Goal: Task Accomplishment & Management: Complete application form

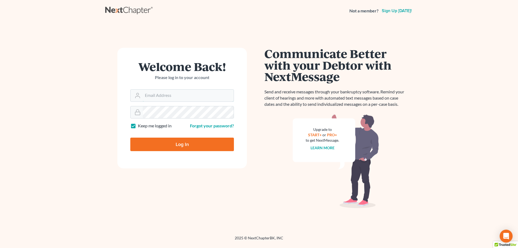
type input "[EMAIL_ADDRESS][DOMAIN_NAME]"
click at [139, 144] on input "Log In" at bounding box center [182, 144] width 104 height 13
type input "Thinking..."
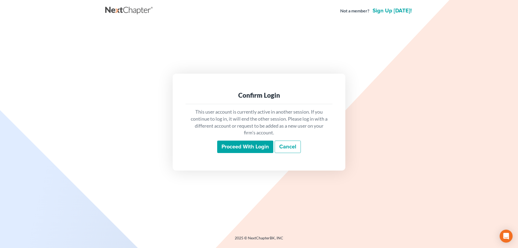
click at [236, 144] on input "Proceed with login" at bounding box center [245, 147] width 56 height 12
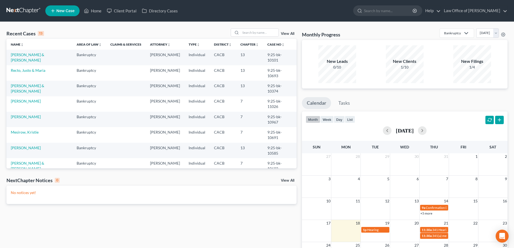
click at [63, 14] on link "New Case" at bounding box center [62, 10] width 34 height 11
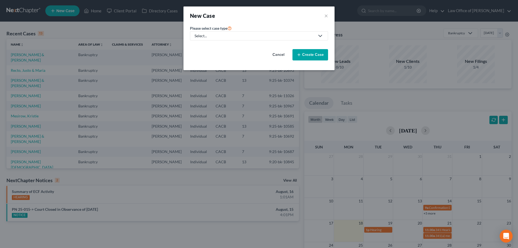
click at [217, 35] on div "Select..." at bounding box center [255, 35] width 120 height 5
click at [213, 44] on div "Bankruptcy" at bounding box center [204, 46] width 19 height 5
select select "7"
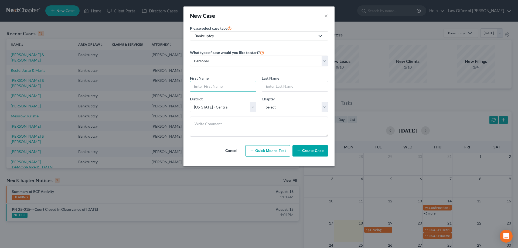
click at [237, 85] on input "text" at bounding box center [223, 86] width 66 height 10
type input "[PERSON_NAME]"
select select "3"
click at [318, 152] on button "Create Case" at bounding box center [311, 150] width 36 height 11
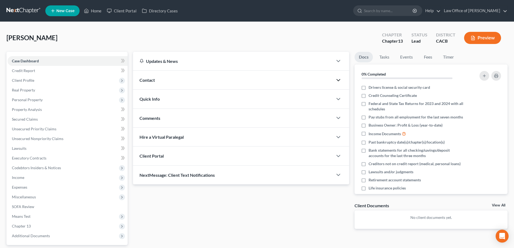
click at [340, 80] on polyline "button" at bounding box center [338, 80] width 3 height 2
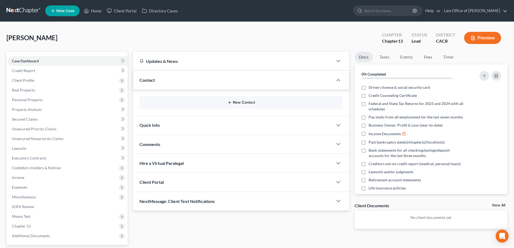
click at [251, 102] on button "New Contact" at bounding box center [241, 102] width 195 height 4
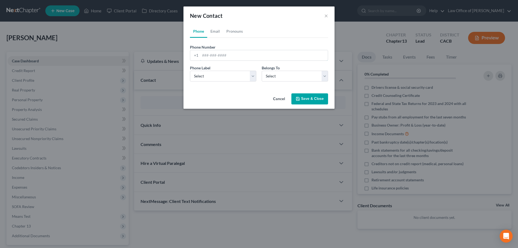
click at [210, 58] on input "tel" at bounding box center [264, 55] width 128 height 10
type input "8054176806"
click at [254, 78] on select "Select Mobile Home Work Other" at bounding box center [223, 76] width 66 height 11
select select "0"
click at [190, 71] on select "Select Mobile Home Work Other" at bounding box center [223, 76] width 66 height 11
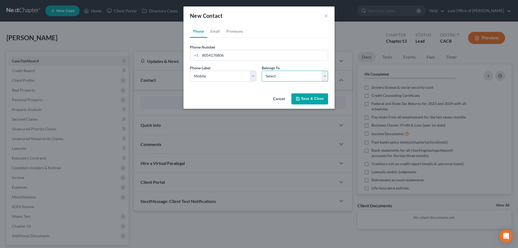
click at [288, 78] on select "Select Client Other" at bounding box center [295, 76] width 66 height 11
select select "0"
click at [262, 71] on select "Select Client Other" at bounding box center [295, 76] width 66 height 11
click at [301, 102] on button "Save & Close" at bounding box center [309, 98] width 37 height 11
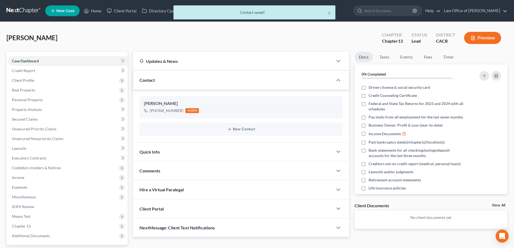
click at [328, 113] on icon "button" at bounding box center [329, 114] width 3 height 3
select select "0"
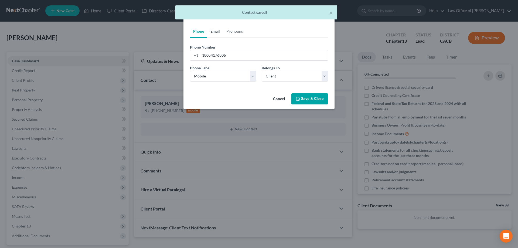
click at [218, 32] on link "Email" at bounding box center [215, 31] width 16 height 13
click at [218, 56] on input "email" at bounding box center [264, 55] width 128 height 10
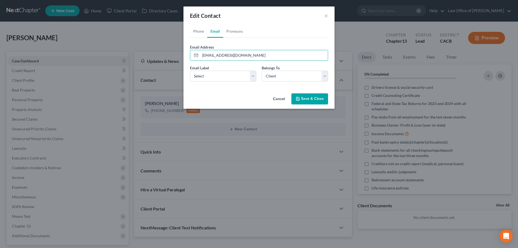
type input "[EMAIL_ADDRESS][DOMAIN_NAME]"
click at [251, 78] on select "Select Home Work Other" at bounding box center [223, 76] width 66 height 11
select select "0"
click at [190, 71] on select "Select Home Work Other" at bounding box center [223, 76] width 66 height 11
click at [195, 32] on link "Phone" at bounding box center [198, 31] width 17 height 13
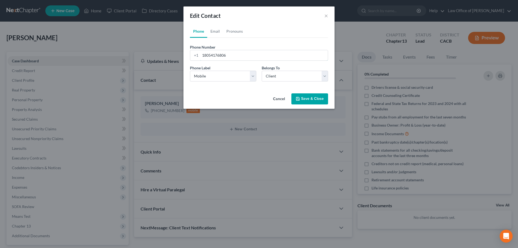
click at [204, 55] on input "18054176806" at bounding box center [264, 55] width 128 height 10
type input "8054176806"
click at [306, 101] on button "Save & Close" at bounding box center [309, 98] width 37 height 11
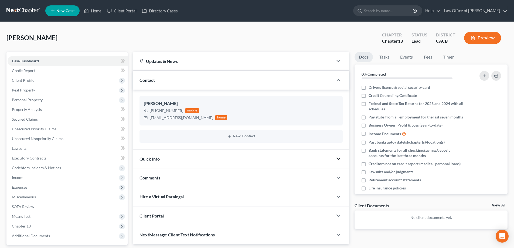
click at [340, 158] on polyline "button" at bounding box center [338, 159] width 3 height 2
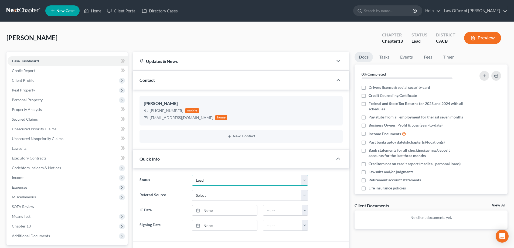
click at [282, 181] on select "Discharged Dismissed Filed In Progress Lead Lost Lead Ready to File To Review" at bounding box center [250, 180] width 116 height 11
select select "3"
click at [192, 175] on select "Discharged Dismissed Filed In Progress Lead Lost Lead Ready to File To Review" at bounding box center [250, 180] width 116 height 11
click at [269, 210] on input "text" at bounding box center [282, 210] width 39 height 10
click at [305, 208] on button "button" at bounding box center [305, 210] width 6 height 10
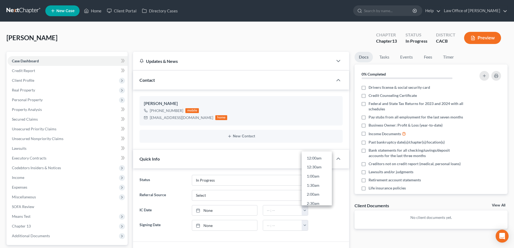
click at [251, 212] on link "None" at bounding box center [224, 210] width 65 height 10
type input "[DATE]"
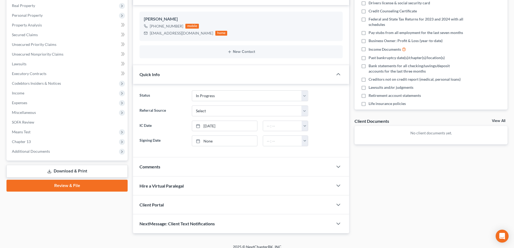
scroll to position [90, 0]
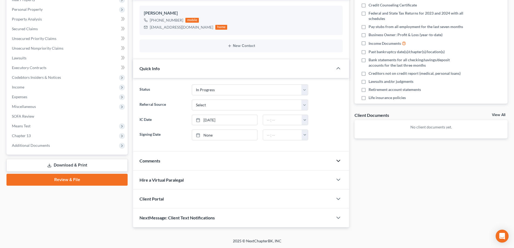
click at [337, 161] on icon "button" at bounding box center [338, 161] width 6 height 6
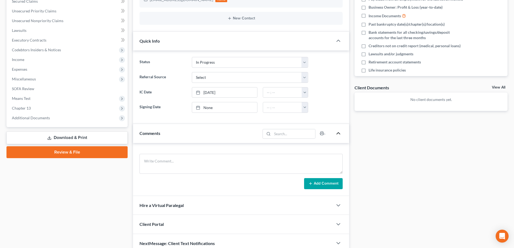
scroll to position [143, 0]
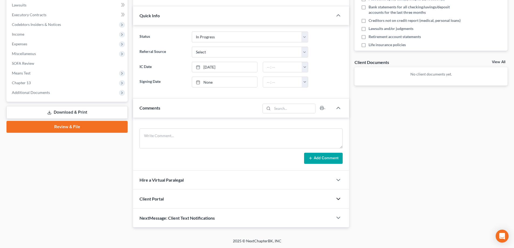
click at [339, 197] on icon "button" at bounding box center [338, 199] width 6 height 6
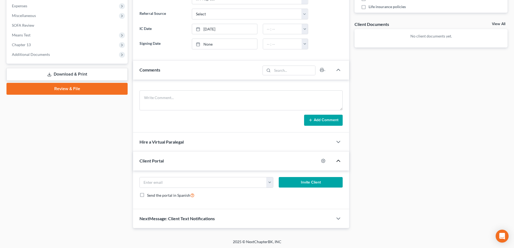
scroll to position [182, 0]
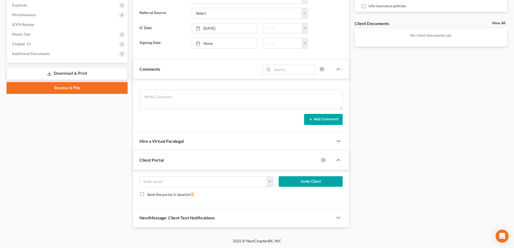
click at [270, 185] on button "button" at bounding box center [269, 181] width 7 height 10
click at [276, 192] on link "[EMAIL_ADDRESS][DOMAIN_NAME]" at bounding box center [303, 193] width 74 height 9
type input "[EMAIL_ADDRESS][DOMAIN_NAME]"
click at [291, 180] on button "Invite Client" at bounding box center [311, 181] width 64 height 11
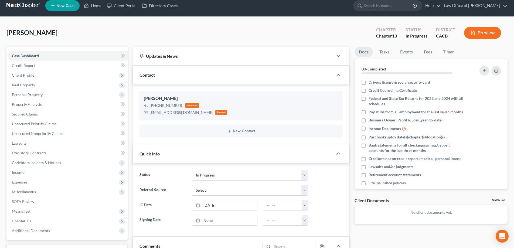
scroll to position [0, 0]
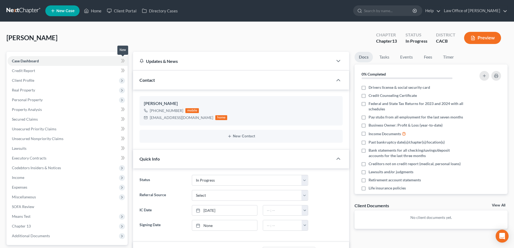
click at [123, 61] on icon at bounding box center [123, 60] width 4 height 7
click at [94, 80] on span "Client Profile" at bounding box center [68, 81] width 120 height 10
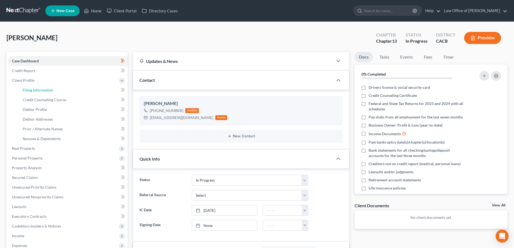
click at [95, 89] on link "Filing Information" at bounding box center [72, 90] width 109 height 10
select select "1"
select select "0"
select select "3"
select select "7"
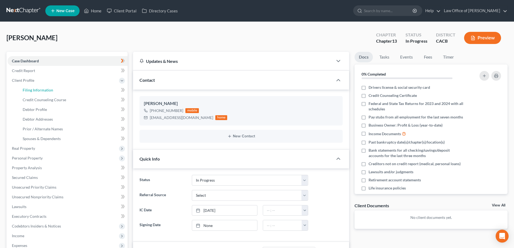
select select "4"
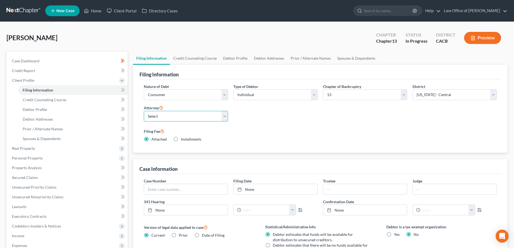
click at [198, 118] on select "Select [PERSON_NAME] - CACB [PERSON_NAME] - CACB" at bounding box center [186, 116] width 84 height 11
select select "1"
click at [144, 111] on select "Select [PERSON_NAME] - CACB [PERSON_NAME] - CACB" at bounding box center [186, 116] width 84 height 11
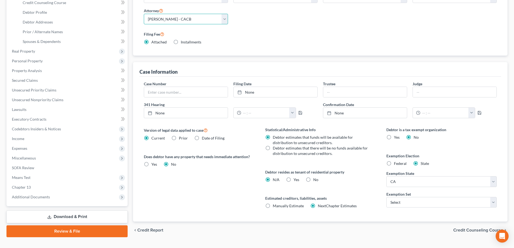
scroll to position [108, 0]
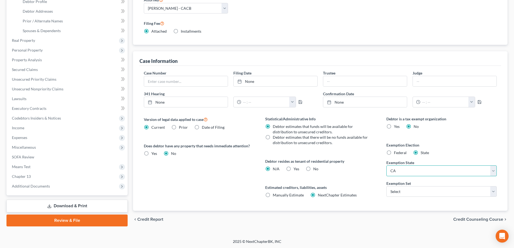
click at [410, 174] on select "State [US_STATE] AK AR AZ CA CO CT DE DC [GEOGRAPHIC_DATA] [GEOGRAPHIC_DATA] GU…" at bounding box center [441, 170] width 110 height 11
click at [386, 165] on select "State [US_STATE] AK AR AZ CA CO CT DE DC [GEOGRAPHIC_DATA] [GEOGRAPHIC_DATA] GU…" at bounding box center [441, 170] width 110 height 11
click at [392, 192] on select "Select 703 704" at bounding box center [441, 191] width 110 height 11
select select "0"
click at [386, 186] on select "Select 703 704" at bounding box center [441, 191] width 110 height 11
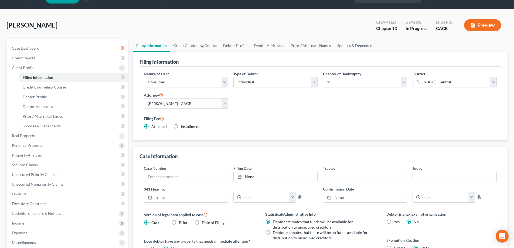
scroll to position [0, 0]
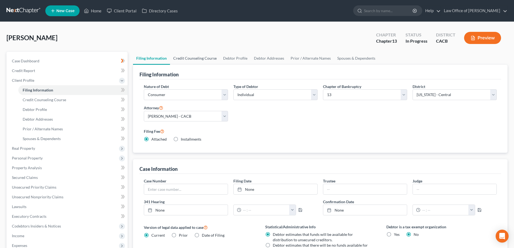
click at [186, 58] on link "Credit Counseling Course" at bounding box center [195, 58] width 50 height 13
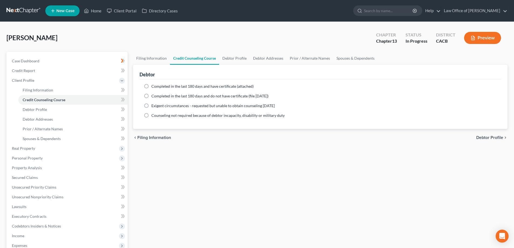
click at [165, 88] on span "Completed in the last 180 days and have certificate (attached)" at bounding box center [202, 86] width 102 height 5
click at [157, 87] on input "Completed in the last 180 days and have certificate (attached)" at bounding box center [156, 86] width 4 height 4
radio input "true"
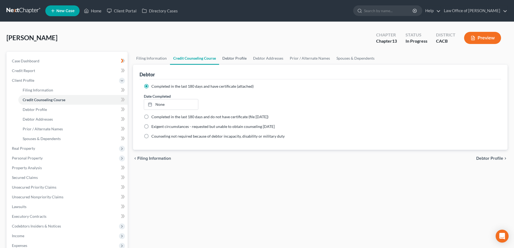
click at [240, 59] on link "Debtor Profile" at bounding box center [234, 58] width 31 height 13
select select "0"
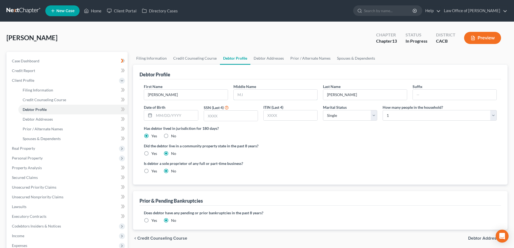
click at [255, 94] on input "text" at bounding box center [276, 95] width 84 height 10
type input "B"
drag, startPoint x: 245, startPoint y: 95, endPoint x: 233, endPoint y: 97, distance: 12.5
click at [233, 97] on div "Middle Name B" at bounding box center [276, 92] width 90 height 16
click at [259, 58] on link "Debtor Addresses" at bounding box center [268, 58] width 37 height 13
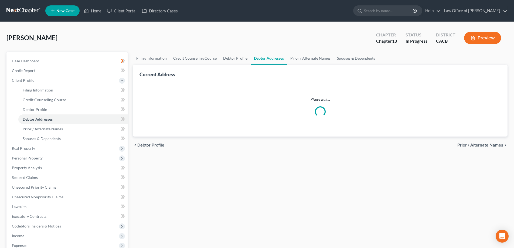
select select "0"
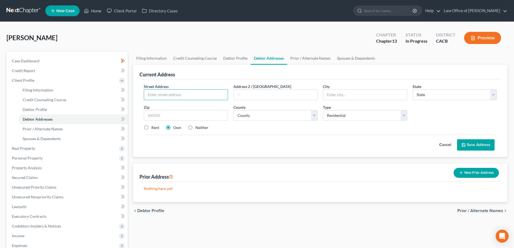
click at [196, 97] on input "text" at bounding box center [186, 95] width 84 height 10
type input "[STREET_ADDRESS] Apt 1"
type input "[GEOGRAPHIC_DATA]"
select select "4"
type input "93063"
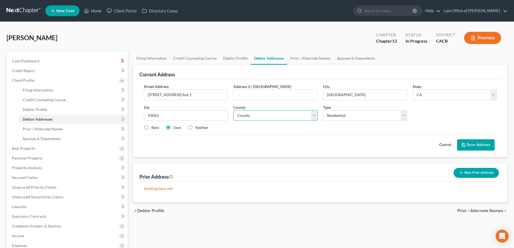
select select "55"
click at [151, 128] on label "Rent" at bounding box center [155, 127] width 8 height 5
click at [154, 128] on input "Rent" at bounding box center [156, 127] width 4 height 4
radio input "true"
click at [463, 147] on polyline at bounding box center [464, 145] width 2 height 1
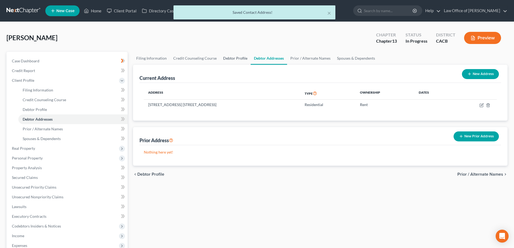
click at [229, 60] on link "Debtor Profile" at bounding box center [235, 58] width 31 height 13
select select "0"
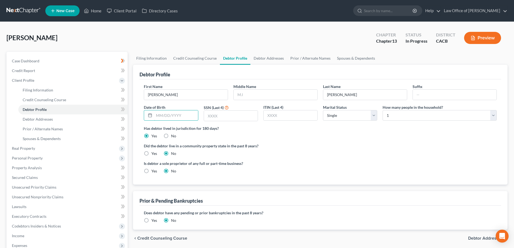
click at [168, 116] on input "text" at bounding box center [176, 115] width 44 height 10
type input "[DATE]"
click at [205, 117] on input "text" at bounding box center [231, 116] width 54 height 10
type input "9205"
click at [43, 73] on link "Credit Report" at bounding box center [68, 71] width 120 height 10
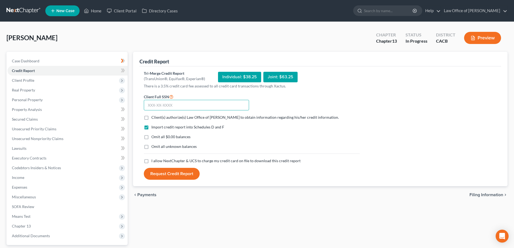
click at [149, 104] on input "text" at bounding box center [196, 105] width 105 height 11
type input "609-09-9205"
click at [151, 118] on label "Client(s) authorize(s) Law Office of [PERSON_NAME] to obtain information regard…" at bounding box center [245, 117] width 188 height 5
click at [154, 118] on input "Client(s) authorize(s) Law Office of [PERSON_NAME] to obtain information regard…" at bounding box center [156, 117] width 4 height 4
checkbox input "true"
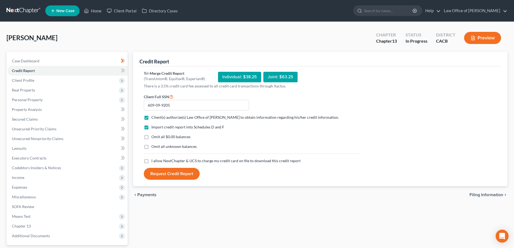
click at [151, 160] on label "I allow NextChapter & UCS to charge my credit card on file to download this cre…" at bounding box center [225, 160] width 149 height 5
click at [154, 160] on input "I allow NextChapter & UCS to charge my credit card on file to download this cre…" at bounding box center [156, 160] width 4 height 4
checkbox input "true"
click at [163, 171] on button "Request Credit Report" at bounding box center [172, 174] width 56 height 12
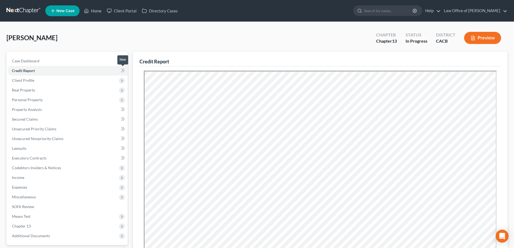
click at [121, 70] on icon at bounding box center [123, 70] width 4 height 7
click at [121, 72] on icon at bounding box center [123, 70] width 4 height 7
click at [103, 82] on span "Client Profile" at bounding box center [68, 81] width 120 height 10
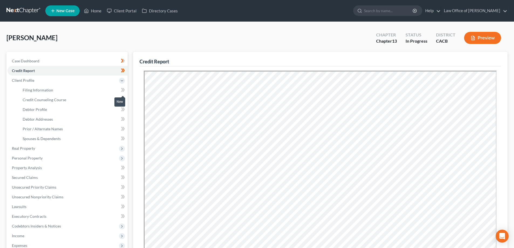
click at [122, 91] on icon at bounding box center [122, 90] width 2 height 4
click at [122, 97] on icon at bounding box center [123, 99] width 4 height 7
click at [121, 109] on icon at bounding box center [123, 109] width 4 height 7
click at [122, 119] on icon at bounding box center [123, 119] width 4 height 7
click at [122, 118] on icon at bounding box center [123, 119] width 4 height 7
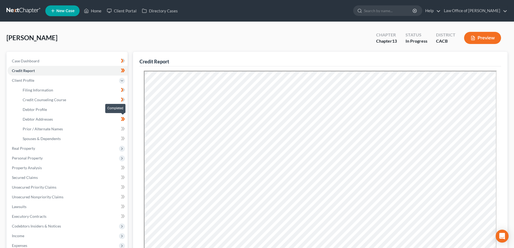
click at [123, 117] on icon at bounding box center [123, 119] width 4 height 7
click at [123, 120] on icon at bounding box center [123, 119] width 4 height 7
click at [122, 127] on icon at bounding box center [122, 129] width 2 height 4
drag, startPoint x: 123, startPoint y: 138, endPoint x: 126, endPoint y: 133, distance: 5.9
click at [123, 138] on icon at bounding box center [123, 138] width 4 height 7
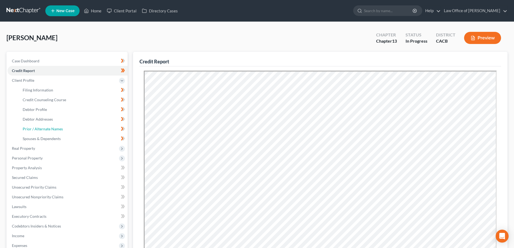
click at [82, 130] on link "Prior / Alternate Names" at bounding box center [72, 129] width 109 height 10
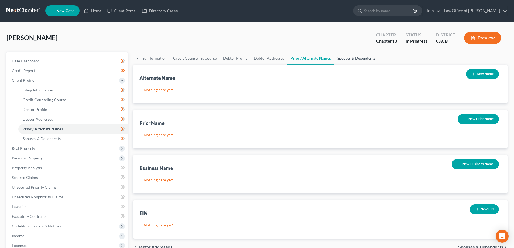
click at [361, 60] on link "Spouses & Dependents" at bounding box center [356, 58] width 45 height 13
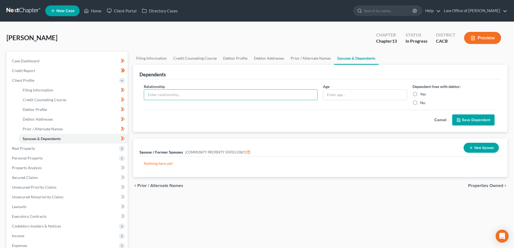
click at [201, 95] on input "text" at bounding box center [230, 95] width 173 height 10
type input "Son"
type input "13"
click at [420, 95] on label "Yes" at bounding box center [423, 93] width 6 height 5
click at [422, 95] on input "Yes" at bounding box center [424, 93] width 4 height 4
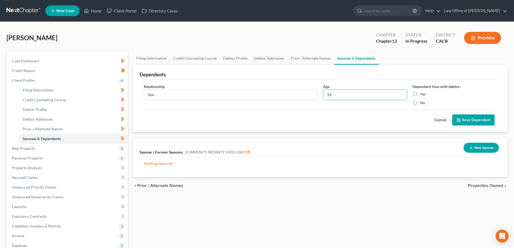
radio input "true"
click at [463, 122] on button "Save Dependent" at bounding box center [473, 119] width 42 height 11
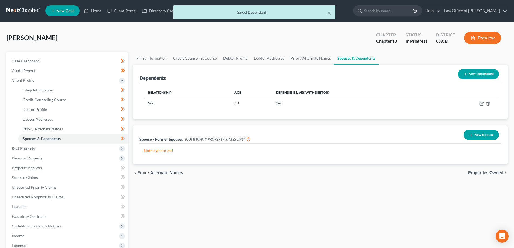
click at [470, 75] on button "New Dependent" at bounding box center [478, 74] width 41 height 10
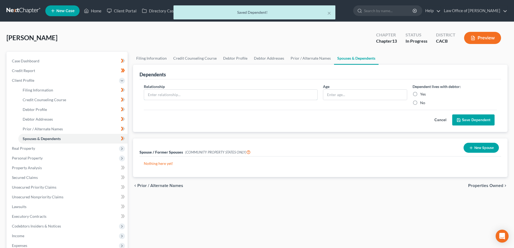
click at [213, 96] on input "text" at bounding box center [230, 95] width 173 height 10
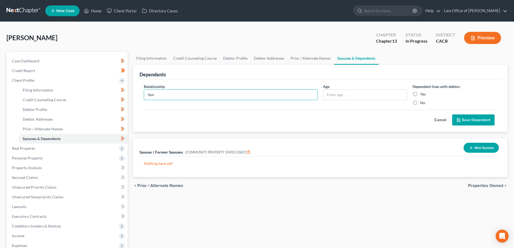
type input "Son"
click at [336, 96] on input "text" at bounding box center [365, 95] width 84 height 10
type input "13"
drag, startPoint x: 423, startPoint y: 95, endPoint x: 441, endPoint y: 103, distance: 19.7
click at [425, 95] on label "Yes" at bounding box center [423, 93] width 6 height 5
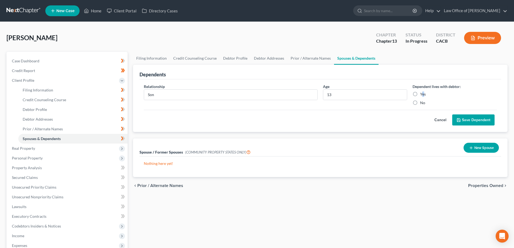
click at [464, 119] on button "Save Dependent" at bounding box center [473, 119] width 42 height 11
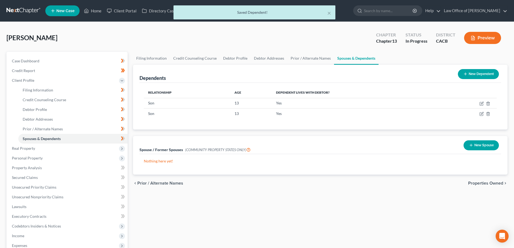
click at [469, 73] on button "New Dependent" at bounding box center [478, 74] width 41 height 10
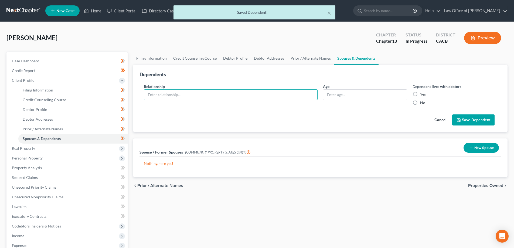
click at [190, 97] on input "text" at bounding box center [230, 95] width 173 height 10
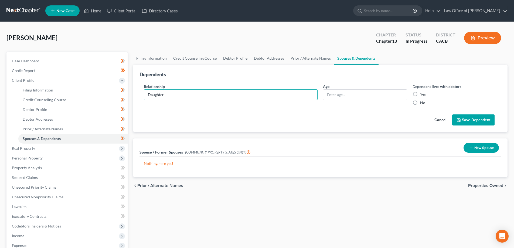
type input "Daughter"
type input "20"
click at [420, 94] on label "Yes" at bounding box center [423, 93] width 6 height 5
click at [422, 94] on input "Yes" at bounding box center [424, 93] width 4 height 4
radio input "true"
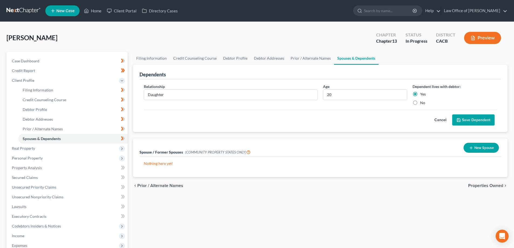
click at [458, 120] on icon "submit" at bounding box center [459, 120] width 4 height 4
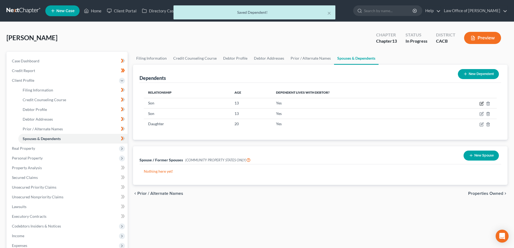
click at [481, 104] on icon "button" at bounding box center [482, 103] width 2 height 2
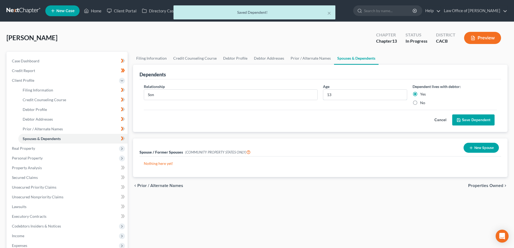
click at [340, 96] on input "13" at bounding box center [365, 95] width 84 height 10
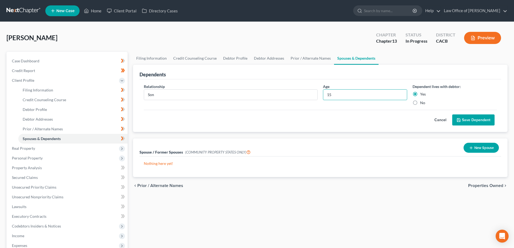
type input "15"
click at [485, 121] on button "Save Dependent" at bounding box center [473, 119] width 42 height 11
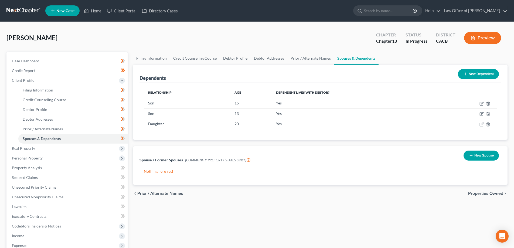
click at [85, 154] on span "Personal Property" at bounding box center [68, 158] width 120 height 10
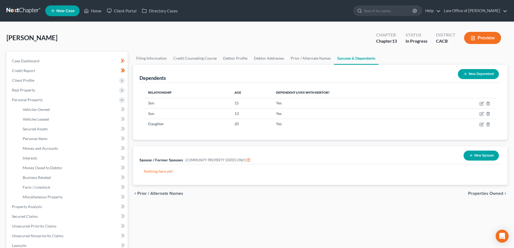
click at [70, 89] on span "Real Property" at bounding box center [68, 90] width 120 height 10
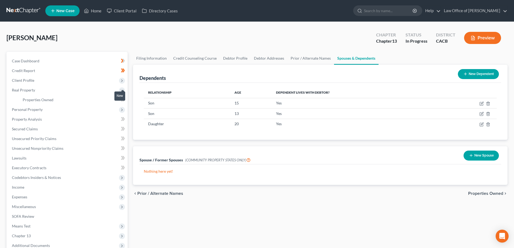
click at [120, 103] on span at bounding box center [122, 100] width 9 height 8
click at [116, 107] on span "Personal Property" at bounding box center [68, 110] width 120 height 10
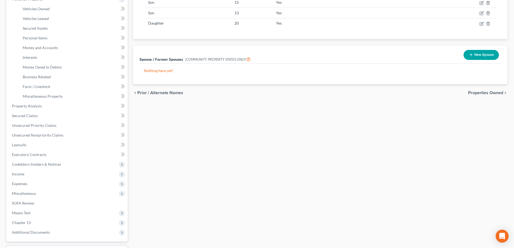
scroll to position [108, 0]
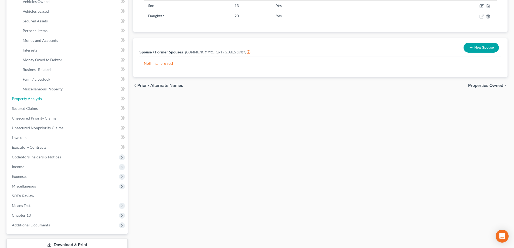
click at [71, 100] on link "Property Analysis" at bounding box center [68, 99] width 120 height 10
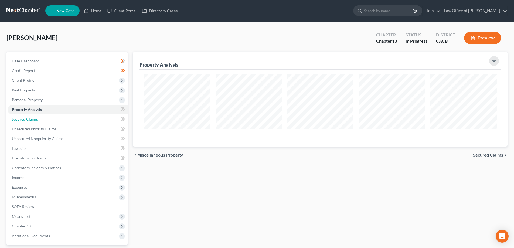
click at [64, 121] on link "Secured Claims" at bounding box center [68, 119] width 120 height 10
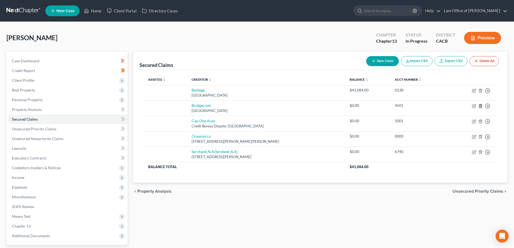
click at [482, 106] on icon "button" at bounding box center [480, 106] width 2 height 4
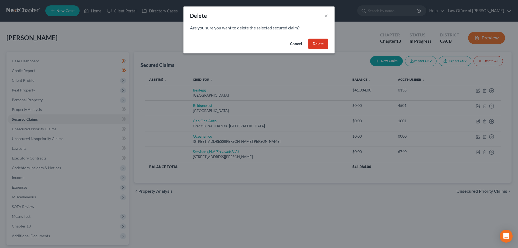
click at [314, 43] on button "Delete" at bounding box center [318, 44] width 20 height 11
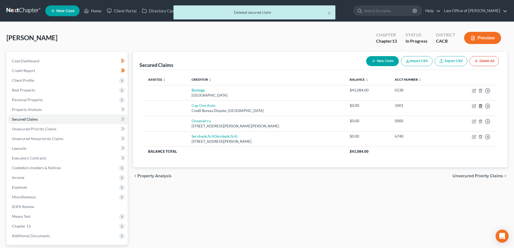
click at [481, 105] on icon "button" at bounding box center [480, 106] width 4 height 4
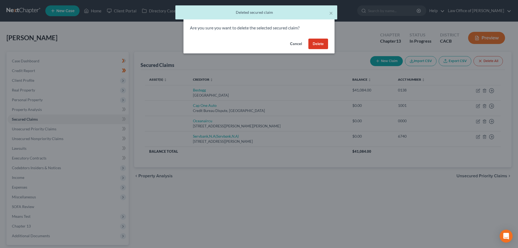
click at [316, 45] on button "Delete" at bounding box center [318, 44] width 20 height 11
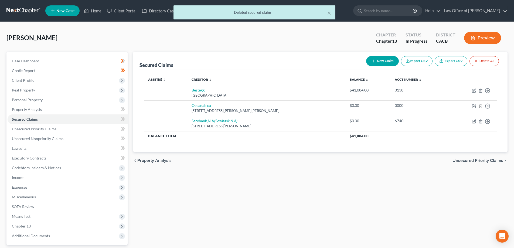
click at [481, 107] on icon "button" at bounding box center [480, 106] width 4 height 4
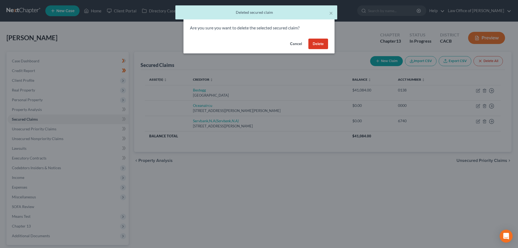
click at [322, 44] on button "Delete" at bounding box center [318, 44] width 20 height 11
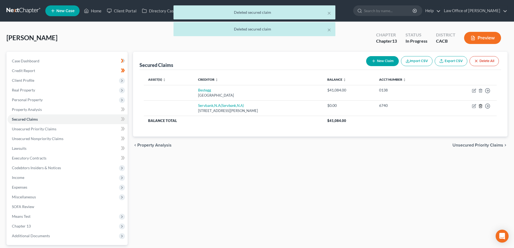
click at [480, 107] on icon "button" at bounding box center [480, 106] width 4 height 4
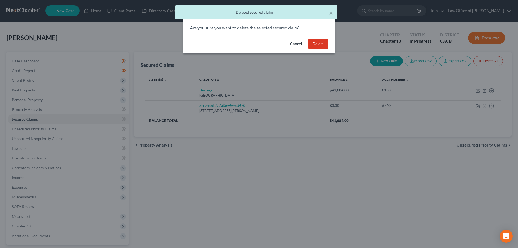
click at [320, 46] on button "Delete" at bounding box center [318, 44] width 20 height 11
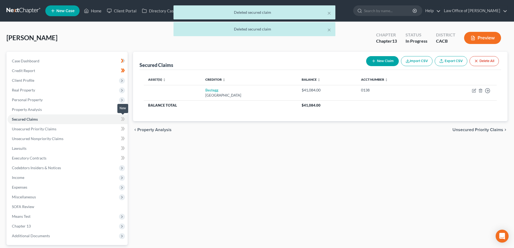
click at [122, 120] on icon at bounding box center [122, 119] width 2 height 4
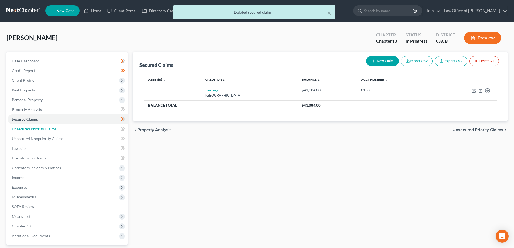
click at [68, 130] on link "Unsecured Priority Claims" at bounding box center [68, 129] width 120 height 10
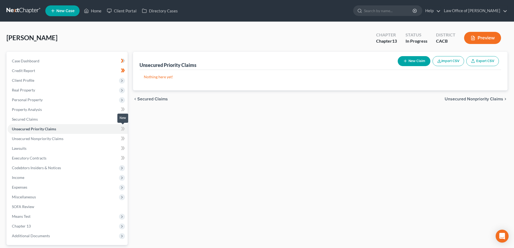
click at [122, 129] on icon at bounding box center [123, 128] width 4 height 7
click at [108, 138] on link "Unsecured Nonpriority Claims" at bounding box center [68, 139] width 120 height 10
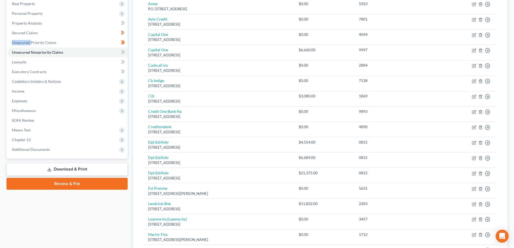
scroll to position [81, 0]
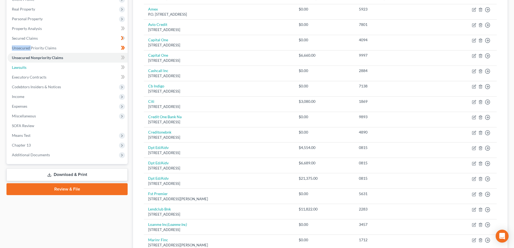
click at [96, 70] on link "Lawsuits" at bounding box center [68, 68] width 120 height 10
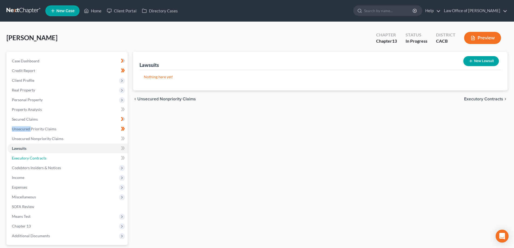
click at [69, 157] on link "Executory Contracts" at bounding box center [68, 158] width 120 height 10
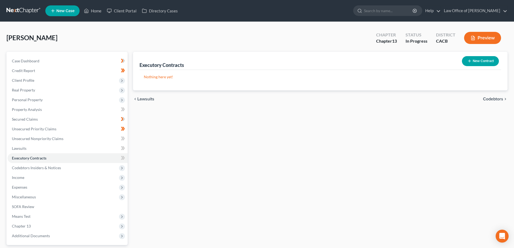
click at [80, 169] on span "Codebtors Insiders & Notices" at bounding box center [68, 168] width 120 height 10
click at [76, 176] on link "Codebtors" at bounding box center [72, 178] width 109 height 10
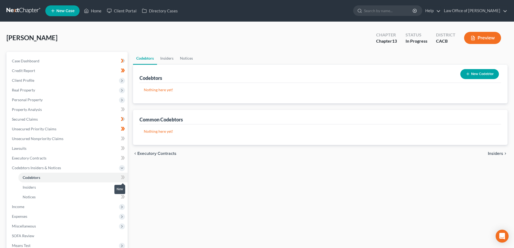
click at [121, 178] on icon at bounding box center [123, 177] width 4 height 7
click at [121, 186] on icon at bounding box center [123, 187] width 4 height 7
click at [123, 195] on icon at bounding box center [123, 196] width 4 height 7
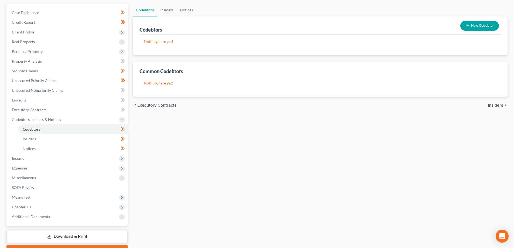
scroll to position [78, 0]
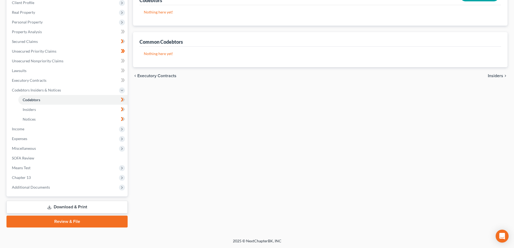
click at [86, 151] on span "Miscellaneous" at bounding box center [68, 149] width 120 height 10
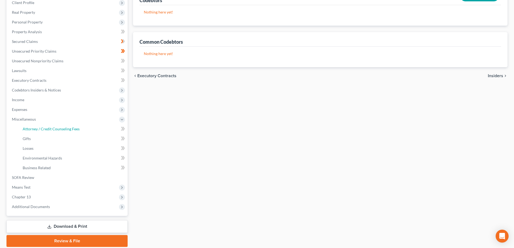
click at [94, 129] on link "Attorney / Credit Counseling Fees" at bounding box center [72, 129] width 109 height 10
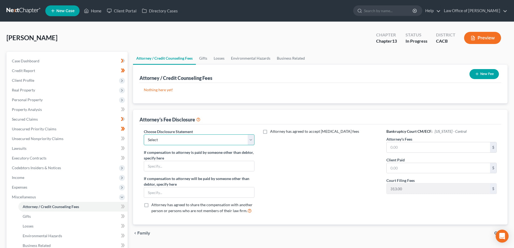
click at [186, 140] on select "Select DEBTOR’S ATTORNEY’S DISCLOSURE OF COMPENSATION ARRANGEMENT IN INDIVIDUAL…" at bounding box center [199, 139] width 110 height 11
select select "0"
click at [144, 134] on select "Select DEBTOR’S ATTORNEY’S DISCLOSURE OF COMPENSATION ARRANGEMENT IN INDIVIDUAL…" at bounding box center [199, 139] width 110 height 11
click at [401, 146] on input "text" at bounding box center [438, 147] width 103 height 10
type input "5,500.00"
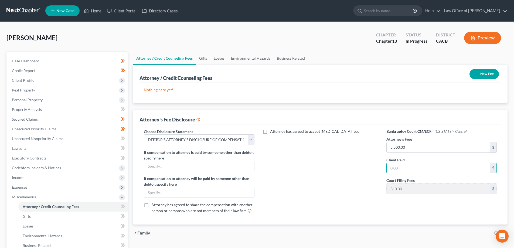
drag, startPoint x: 395, startPoint y: 169, endPoint x: 392, endPoint y: 167, distance: 3.5
click at [395, 169] on input "text" at bounding box center [438, 168] width 103 height 10
type input "2,500.00"
click at [492, 77] on button "New Fee" at bounding box center [484, 74] width 29 height 10
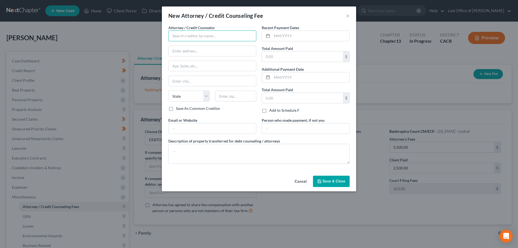
click at [215, 37] on input "text" at bounding box center [212, 35] width 88 height 11
type input "t"
click at [212, 43] on div "Law Office of [PERSON_NAME]" at bounding box center [201, 45] width 56 height 5
type input "Law Office of [PERSON_NAME]"
type input "[STREET_ADDRESS]"
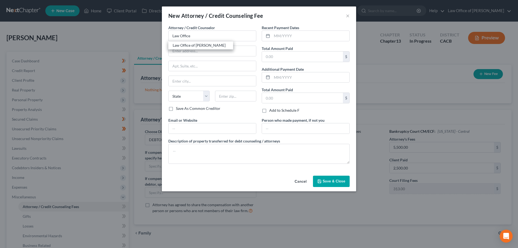
type input "[GEOGRAPHIC_DATA]"
select select "4"
type input "93065"
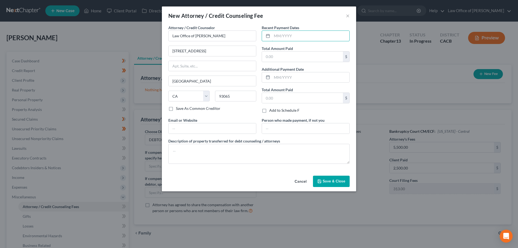
click at [293, 38] on input "text" at bounding box center [310, 36] width 77 height 10
type input "08/2025"
click at [288, 53] on input "text" at bounding box center [302, 57] width 81 height 10
type input "2,500"
click at [324, 184] on button "Save & Close" at bounding box center [331, 181] width 37 height 11
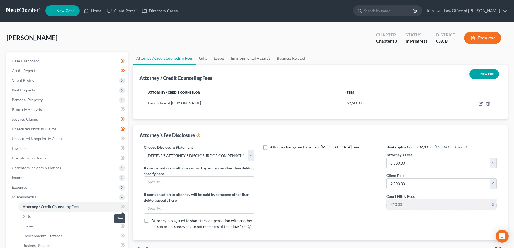
click at [122, 207] on icon at bounding box center [122, 207] width 2 height 4
click at [122, 207] on icon at bounding box center [123, 206] width 4 height 7
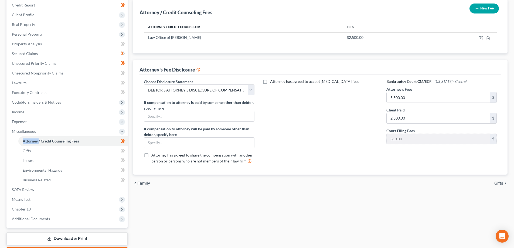
scroll to position [81, 0]
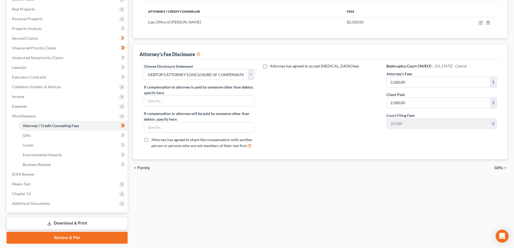
click at [71, 185] on span "Means Test" at bounding box center [68, 184] width 120 height 10
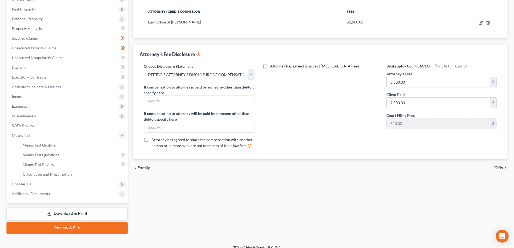
click at [79, 183] on span "Chapter 13" at bounding box center [68, 184] width 120 height 10
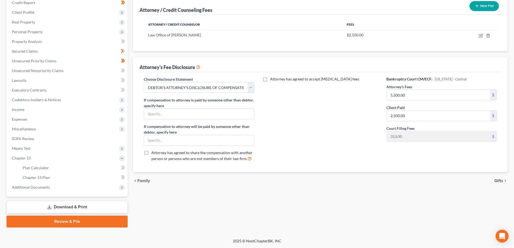
scroll to position [68, 0]
click at [92, 186] on span "Additional Documents" at bounding box center [68, 187] width 120 height 10
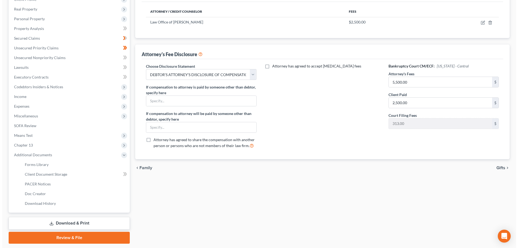
scroll to position [0, 0]
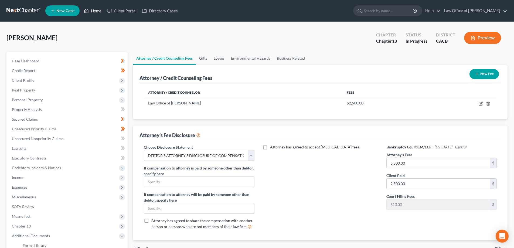
click at [97, 12] on link "Home" at bounding box center [92, 11] width 23 height 10
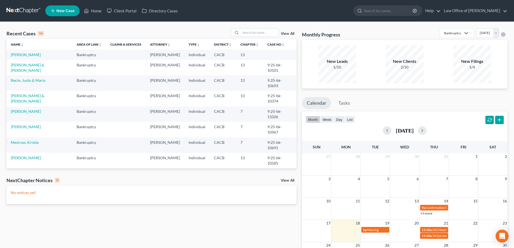
click at [287, 182] on link "View All" at bounding box center [287, 181] width 13 height 4
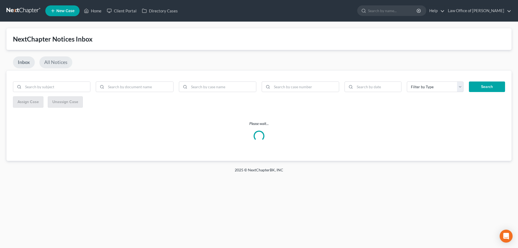
click at [51, 60] on link "All Notices" at bounding box center [55, 62] width 33 height 12
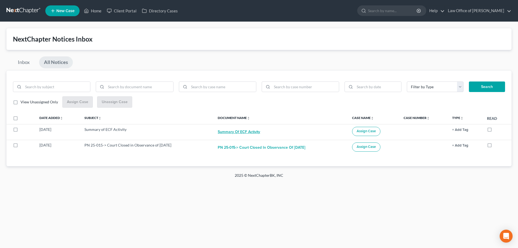
click at [226, 131] on button "Summary of ECF Activity" at bounding box center [239, 132] width 42 height 11
checkbox input "true"
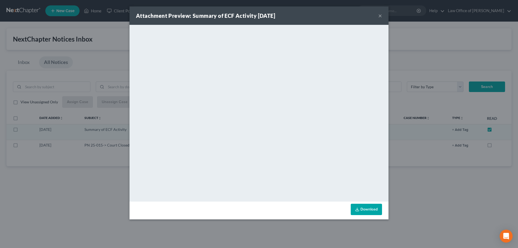
click at [380, 16] on button "×" at bounding box center [380, 15] width 4 height 6
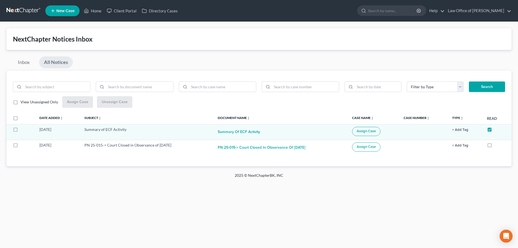
click at [495, 147] on label at bounding box center [495, 147] width 0 height 0
click at [497, 144] on input "checkbox" at bounding box center [499, 144] width 4 height 4
checkbox input "true"
